Goal: Task Accomplishment & Management: Manage account settings

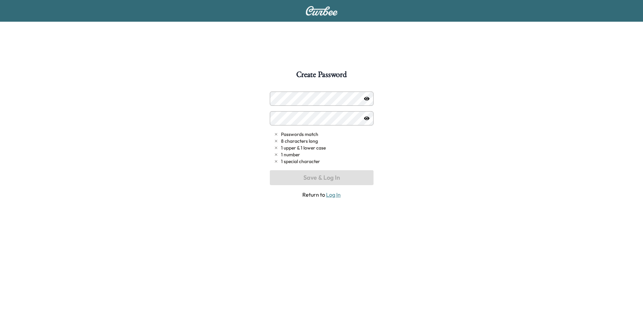
click at [366, 99] on icon "button" at bounding box center [366, 98] width 5 height 5
click at [368, 98] on icon "button" at bounding box center [366, 98] width 5 height 5
click at [280, 118] on div at bounding box center [277, 118] width 8 height 8
click at [367, 97] on icon "button" at bounding box center [366, 98] width 5 height 5
click at [317, 179] on button "Save & Log In" at bounding box center [322, 177] width 104 height 15
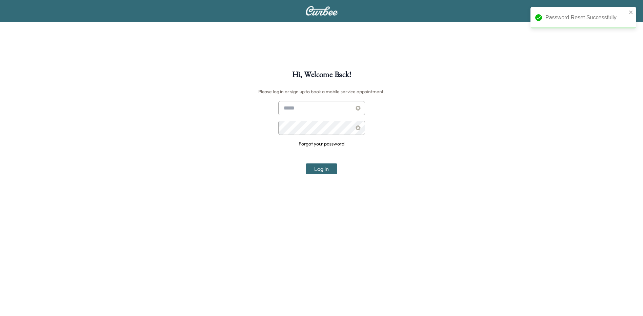
click at [317, 111] on input "text" at bounding box center [321, 108] width 87 height 14
type input "**********"
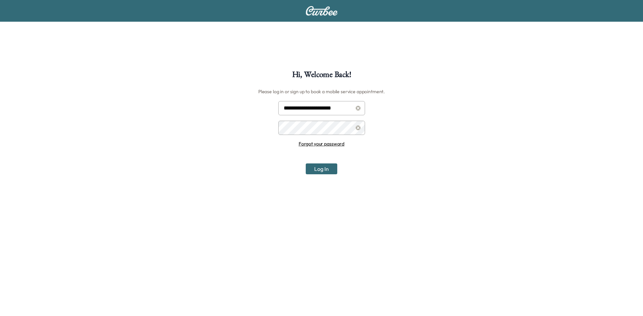
click at [355, 129] on div at bounding box center [358, 128] width 8 height 8
click at [357, 128] on icon at bounding box center [358, 127] width 5 height 5
click at [322, 172] on button "Log In" at bounding box center [322, 168] width 32 height 11
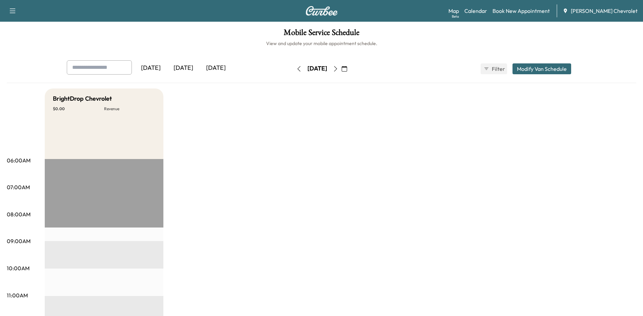
click at [534, 72] on button "Modify Van Schedule" at bounding box center [542, 68] width 59 height 11
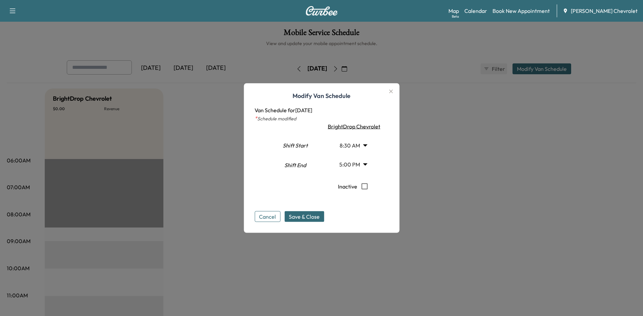
click at [501, 134] on div at bounding box center [321, 158] width 643 height 316
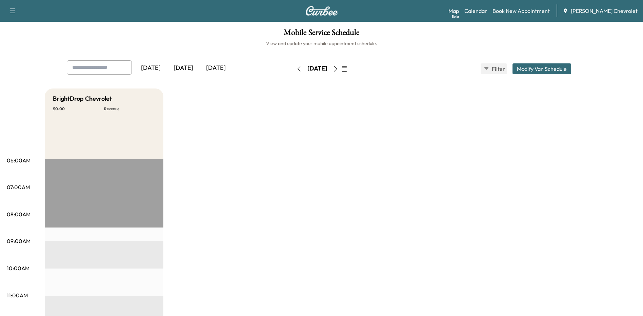
click at [156, 69] on div "[DATE]" at bounding box center [151, 68] width 33 height 16
click at [187, 68] on div "[DATE]" at bounding box center [183, 68] width 33 height 16
click at [487, 10] on link "Calendar" at bounding box center [476, 11] width 23 height 8
click at [459, 11] on link "Map Beta" at bounding box center [454, 11] width 11 height 8
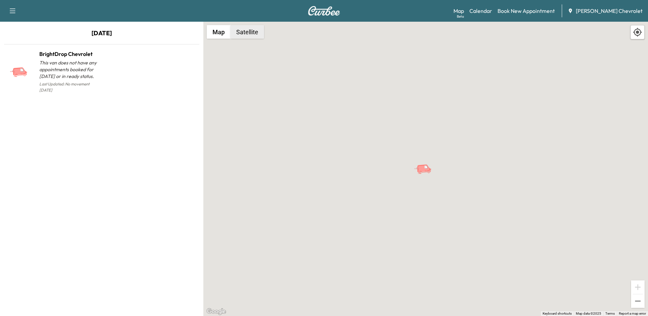
click at [246, 34] on button "Satellite" at bounding box center [248, 32] width 34 height 14
